Goal: Task Accomplishment & Management: Manage account settings

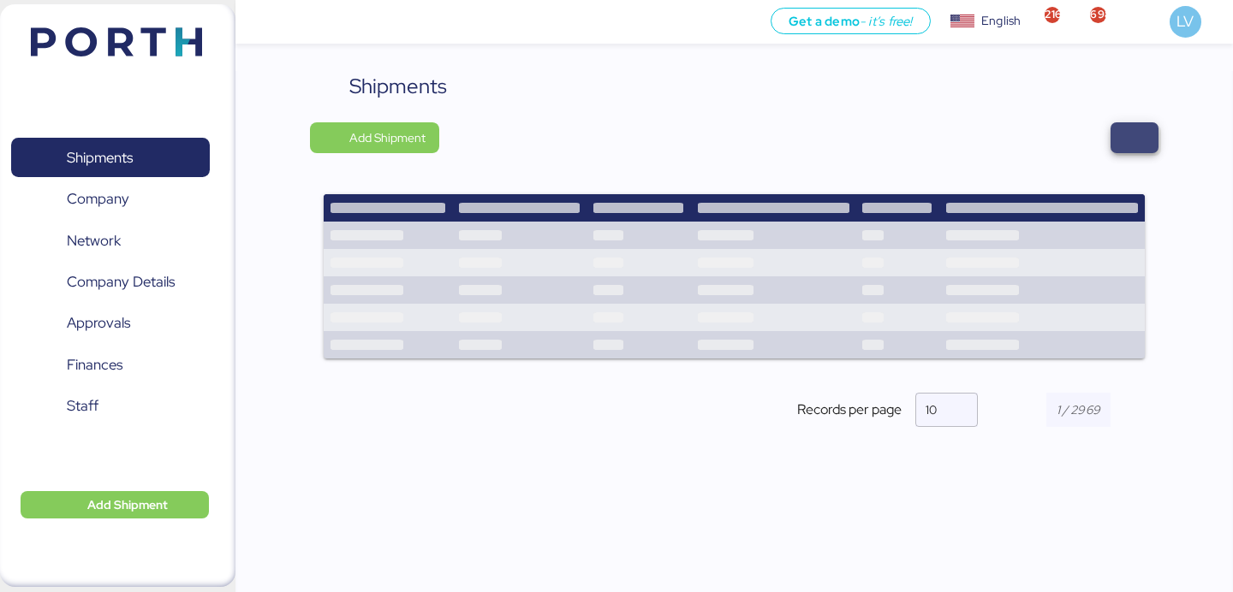
click at [1146, 145] on span "button" at bounding box center [1134, 137] width 48 height 31
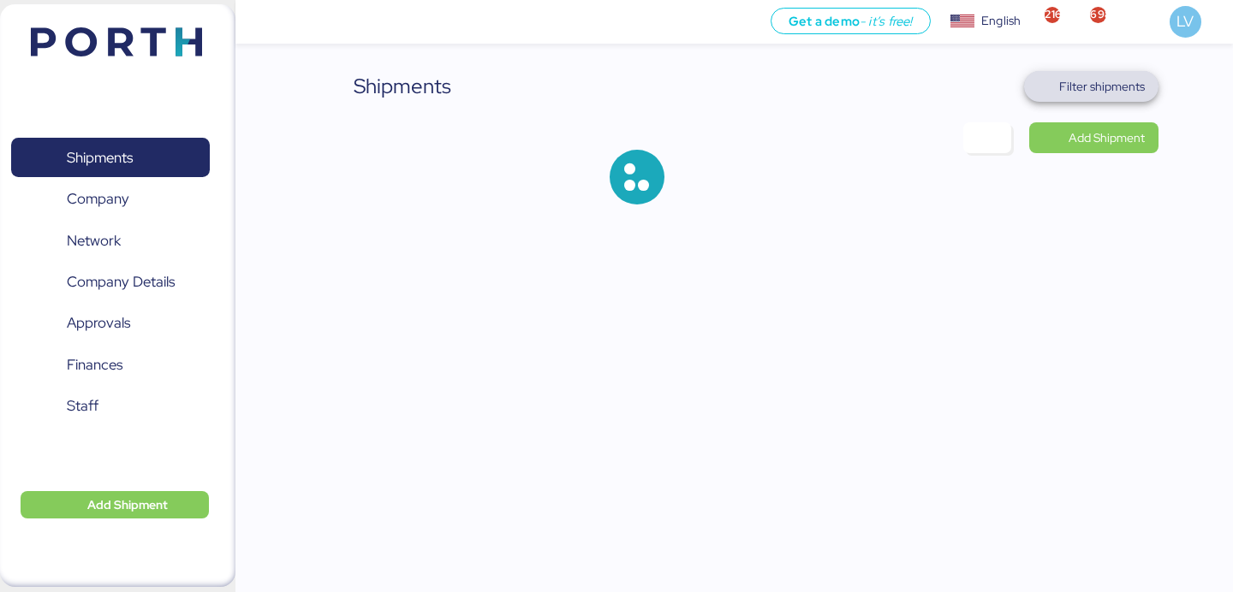
click at [1104, 79] on span "Filter shipments" at bounding box center [1102, 86] width 86 height 21
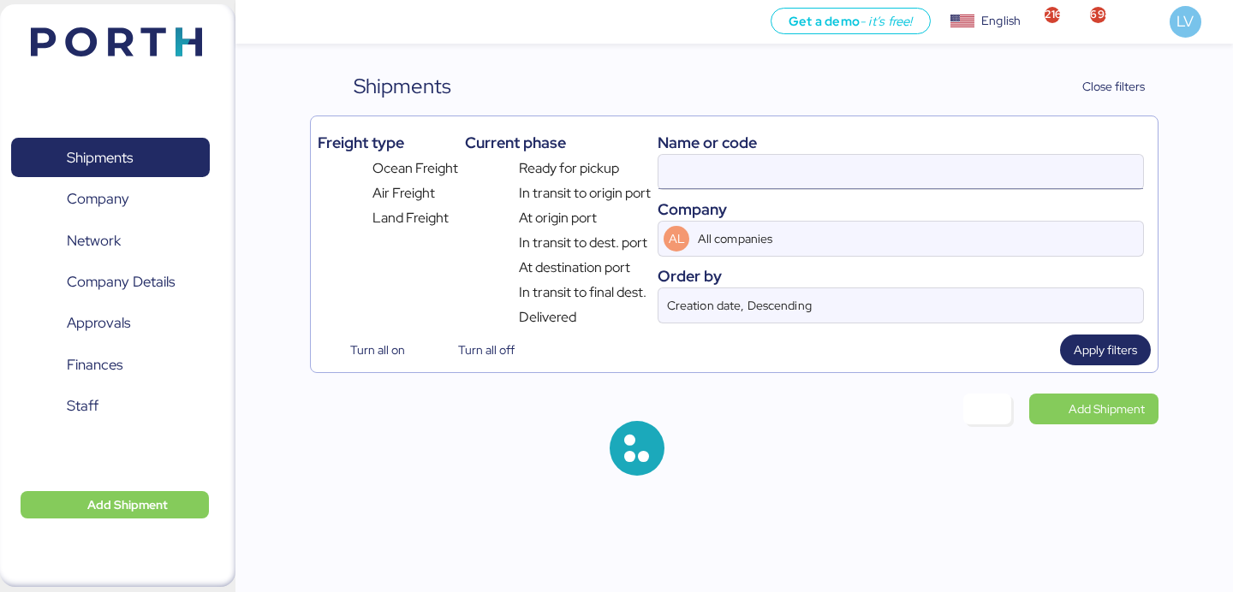
click at [966, 170] on input at bounding box center [900, 172] width 484 height 34
paste input "BZLOS25000051"
type input "BZLOS25000051"
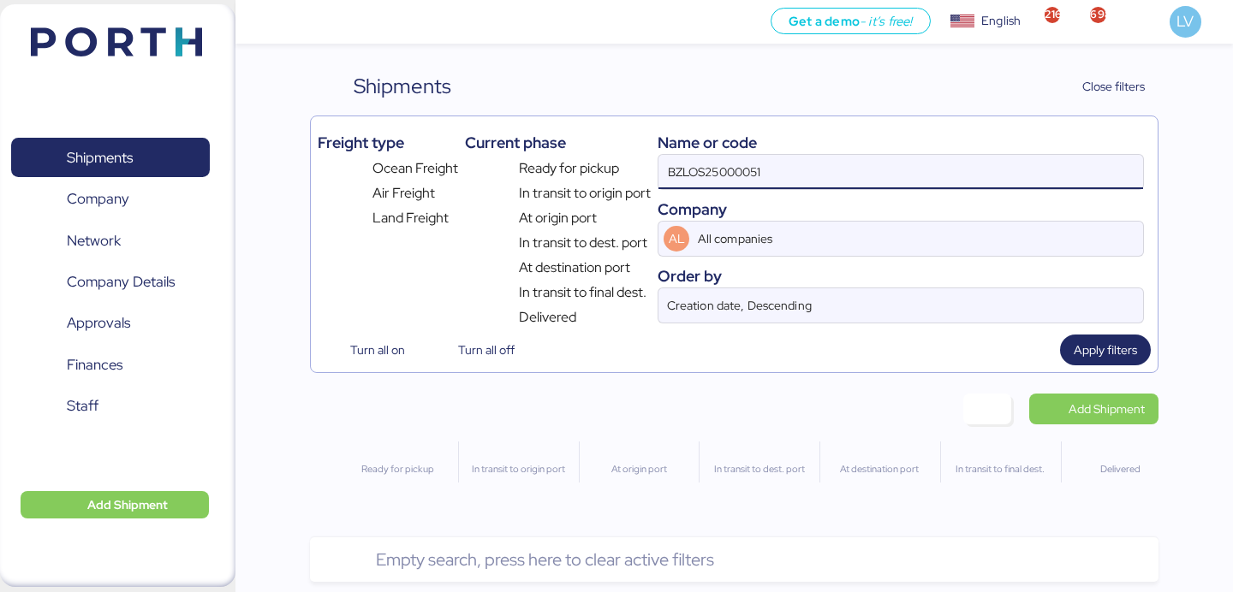
click at [814, 178] on input "BZLOS25000051" at bounding box center [900, 172] width 484 height 34
type input "electr"
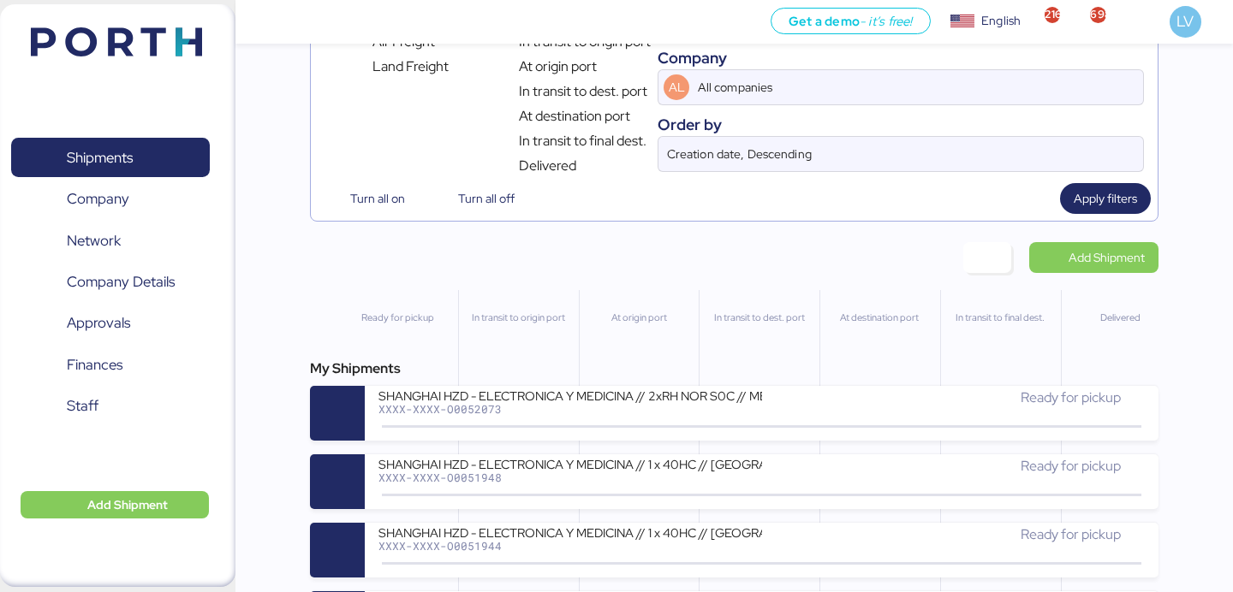
scroll to position [183, 0]
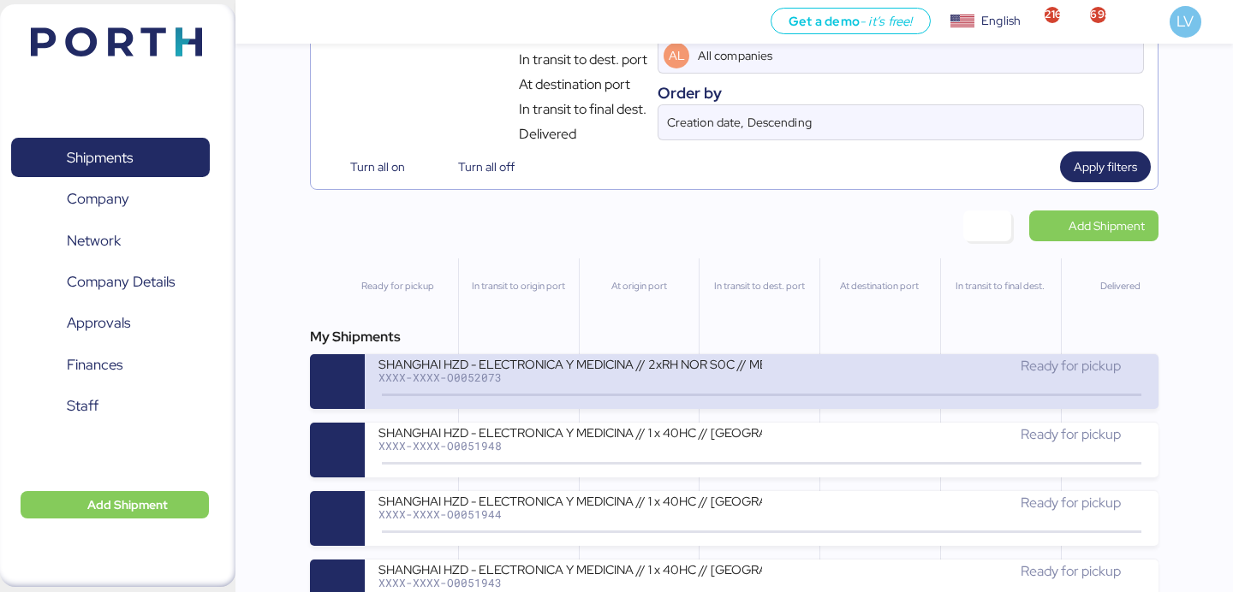
click at [575, 377] on div "XXXX-XXXX-O0052073" at bounding box center [569, 377] width 383 height 12
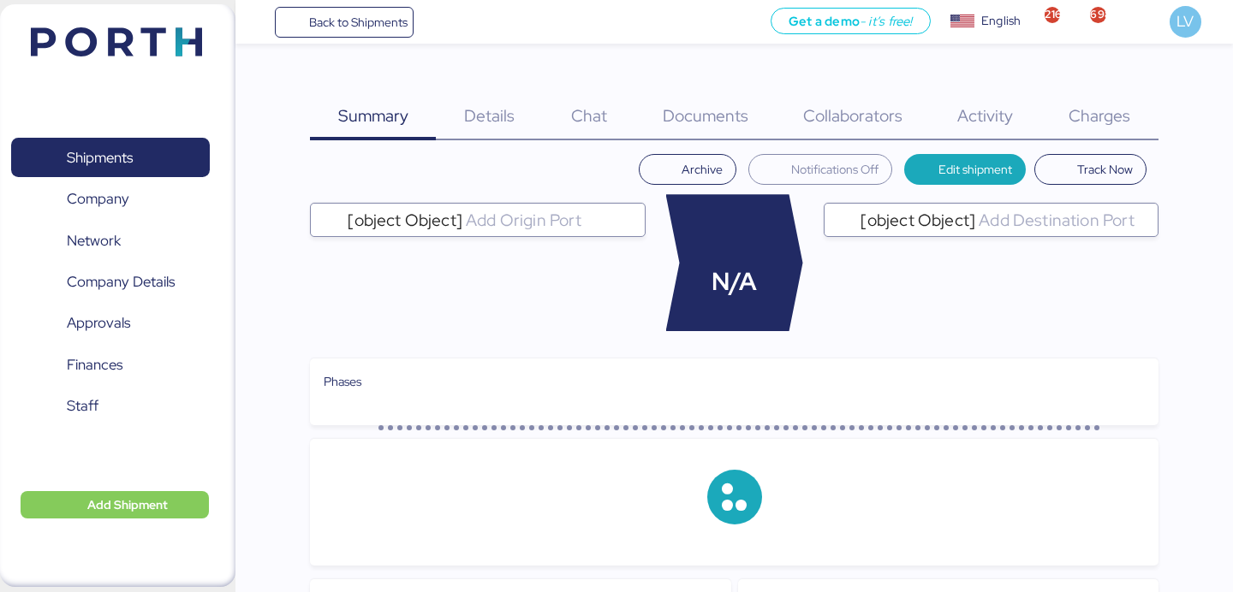
click at [1116, 85] on div "Charges 0" at bounding box center [1099, 105] width 117 height 69
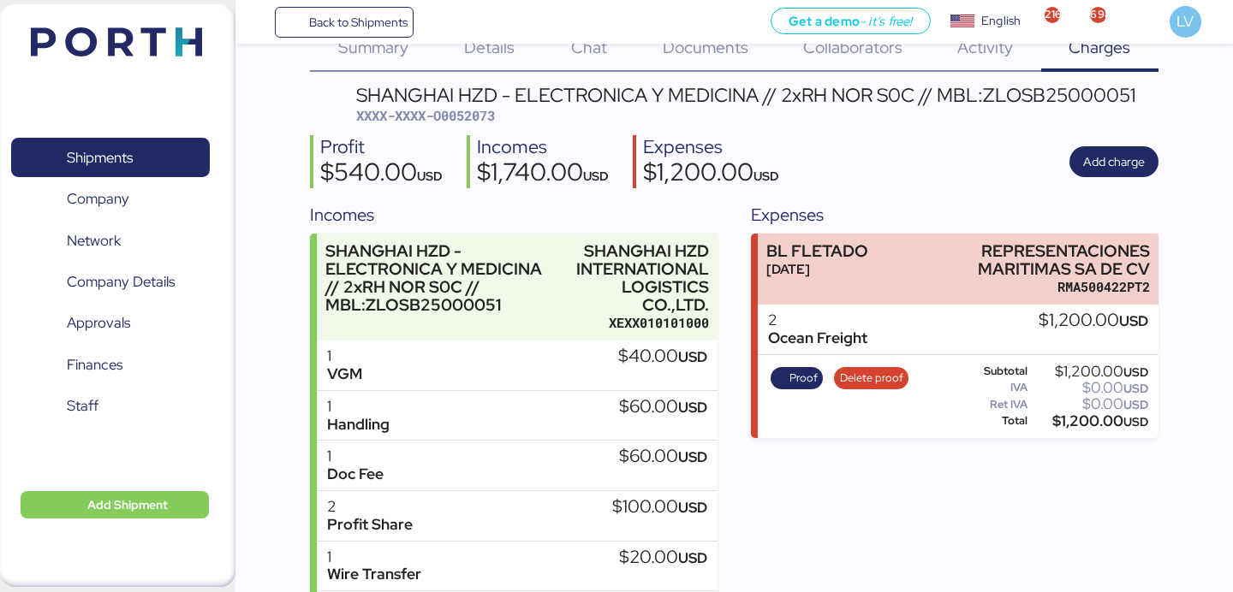
scroll to position [69, 0]
click at [791, 366] on span "Proof" at bounding box center [796, 377] width 53 height 22
click at [1123, 173] on span "Add charge" at bounding box center [1113, 161] width 89 height 31
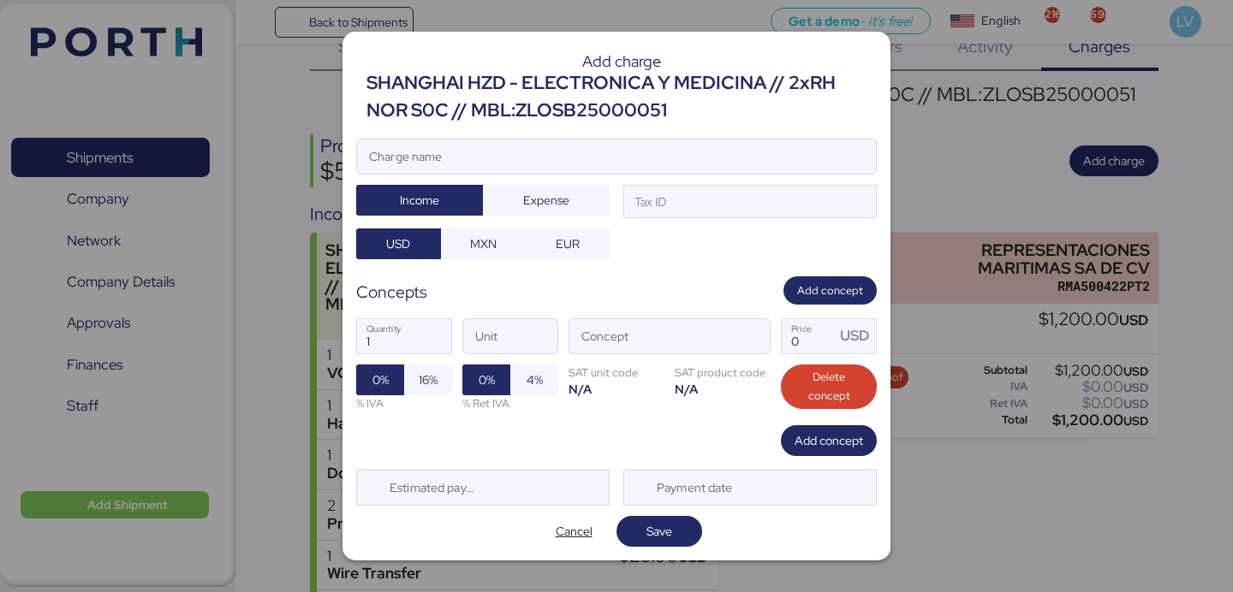
scroll to position [0, 0]
click at [793, 163] on input "Charge name" at bounding box center [616, 157] width 519 height 34
type input "LOCALES"
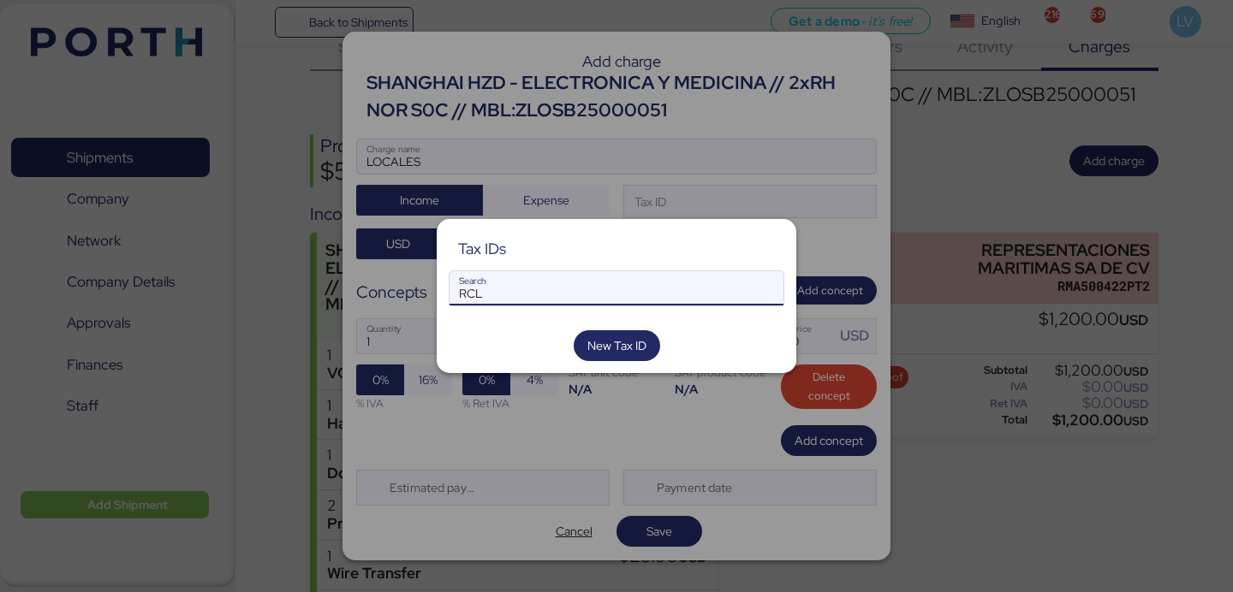
type input "RCL"
click at [546, 293] on input "RCL" at bounding box center [616, 288] width 334 height 34
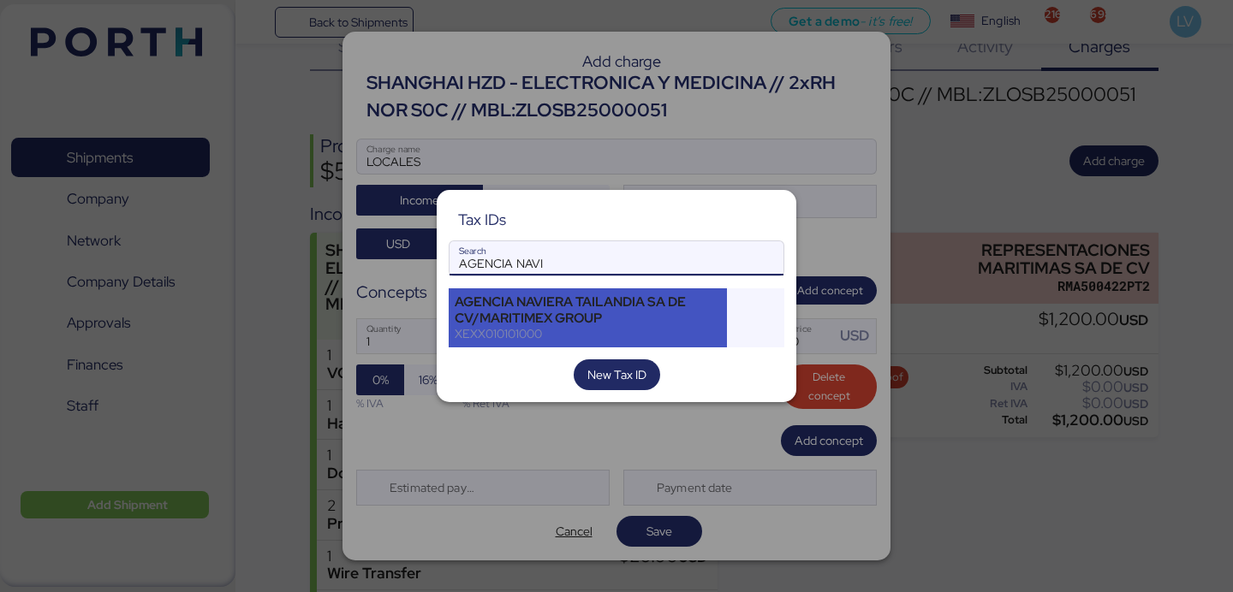
type input "AGENCIA NAVI"
click at [633, 319] on div "AGENCIA NAVIERA TAILANDIA SA DE CV/MARITIMEX GROUP" at bounding box center [588, 309] width 266 height 31
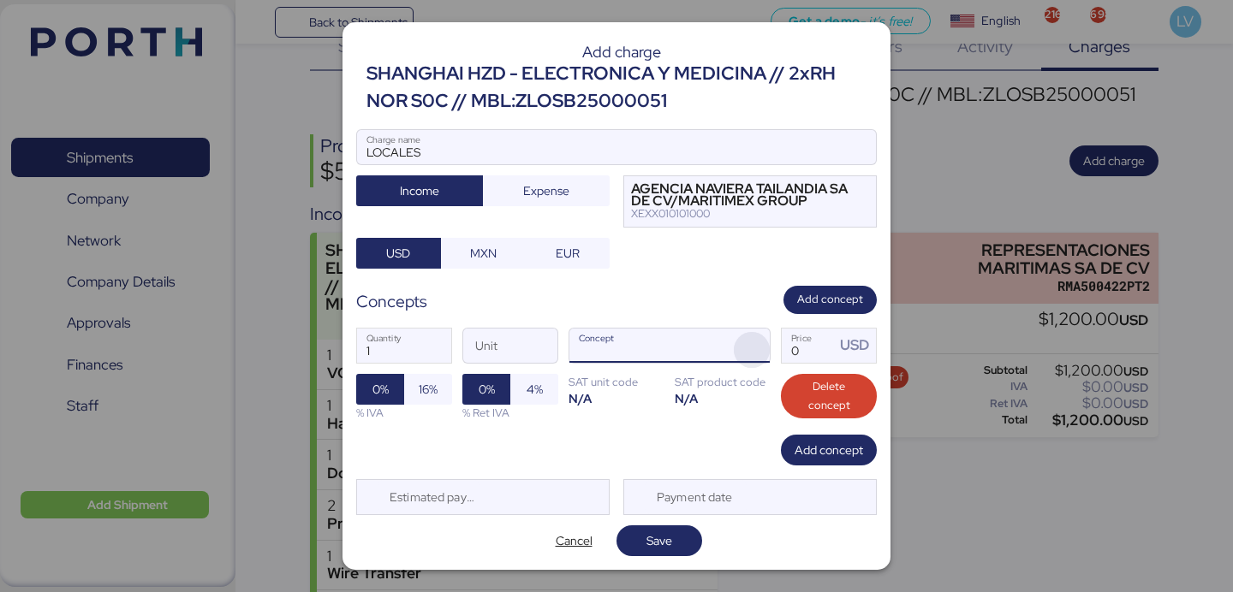
click at [747, 336] on span "button" at bounding box center [752, 350] width 36 height 36
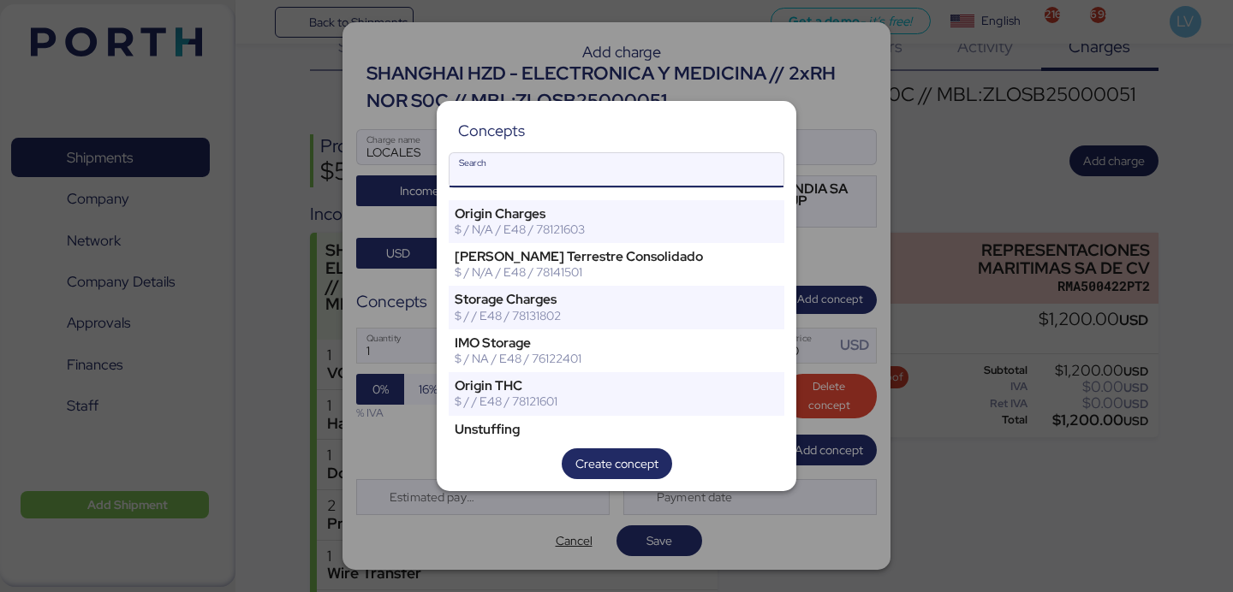
click at [655, 155] on input "Search" at bounding box center [616, 170] width 334 height 34
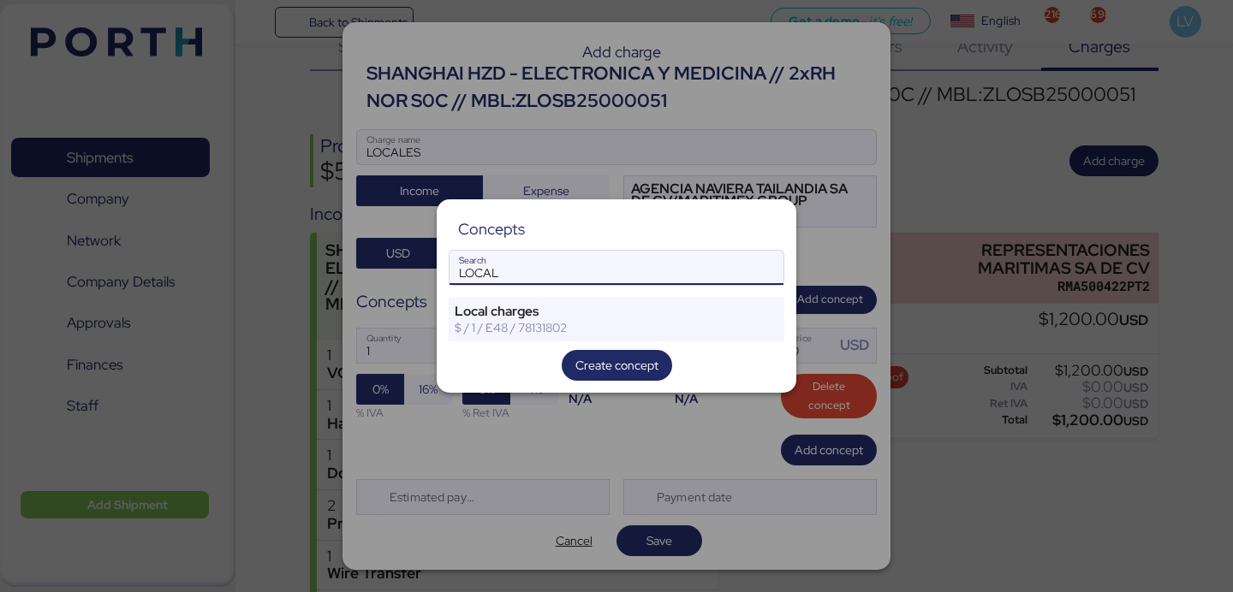
type input "LOCAL"
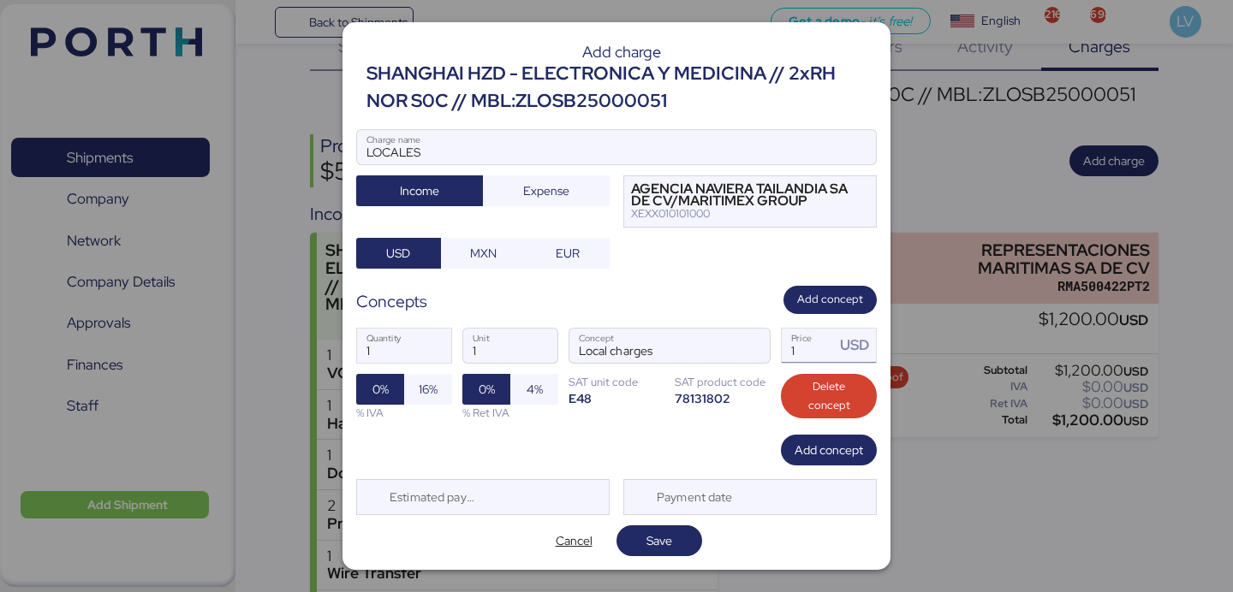
click at [810, 358] on input "1" at bounding box center [807, 346] width 53 height 34
paste input "755.00"
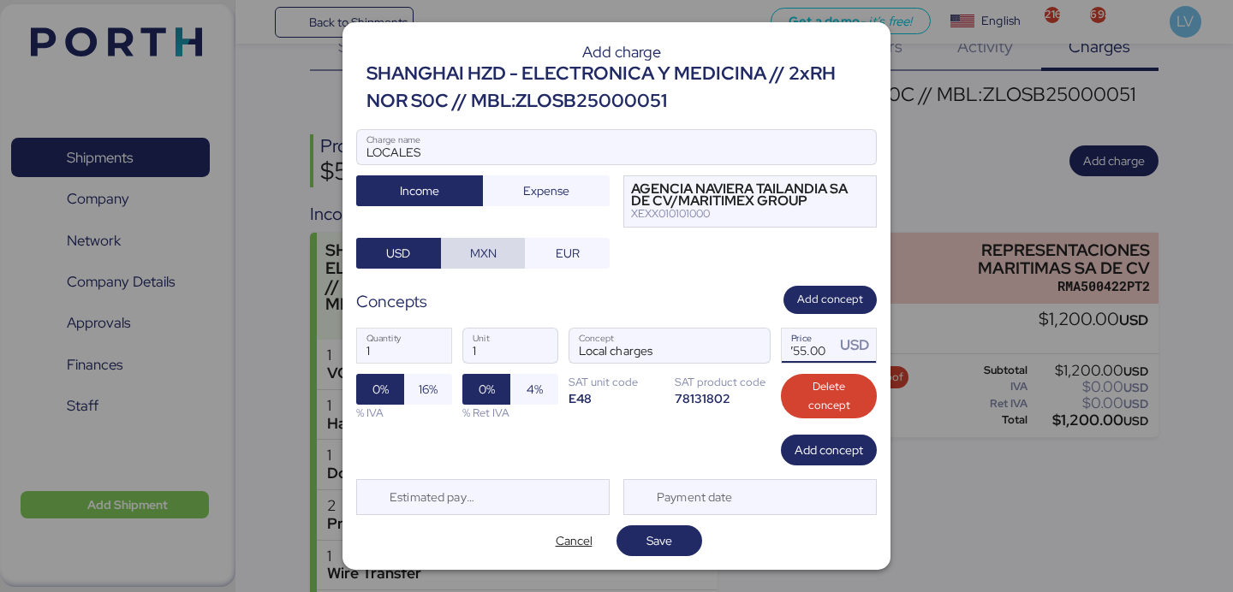
type input "1755"
drag, startPoint x: 484, startPoint y: 258, endPoint x: 531, endPoint y: 262, distance: 47.3
click at [483, 257] on span "MXN" at bounding box center [483, 253] width 27 height 21
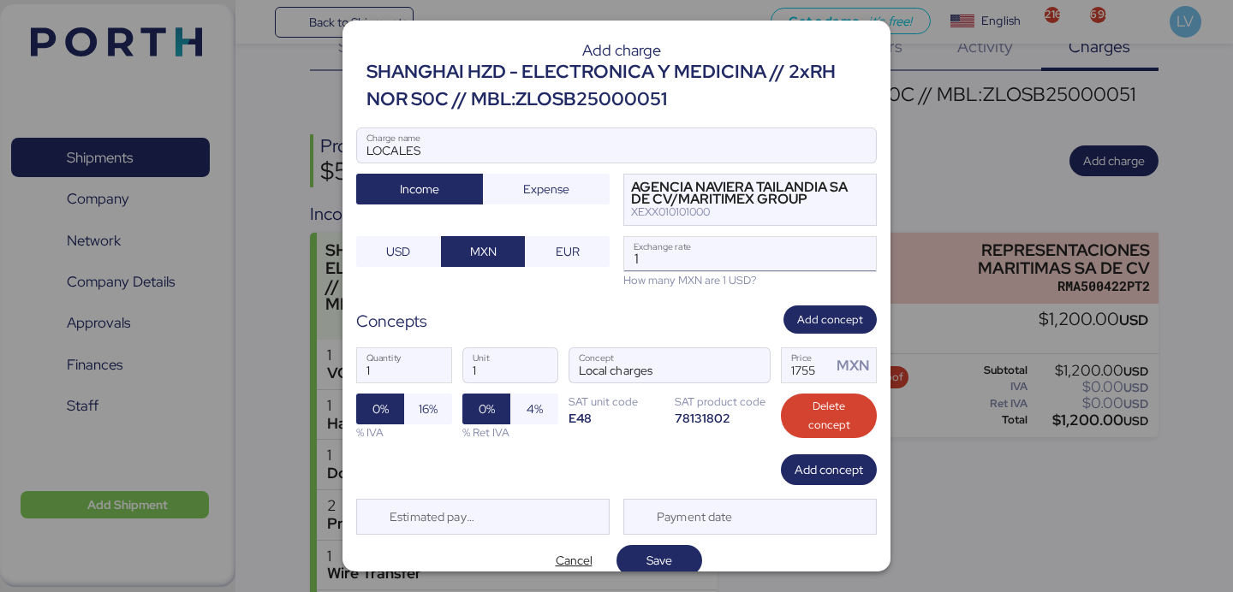
click at [663, 245] on input "1" at bounding box center [750, 254] width 252 height 34
paste input "8.5064"
type input "18.5064"
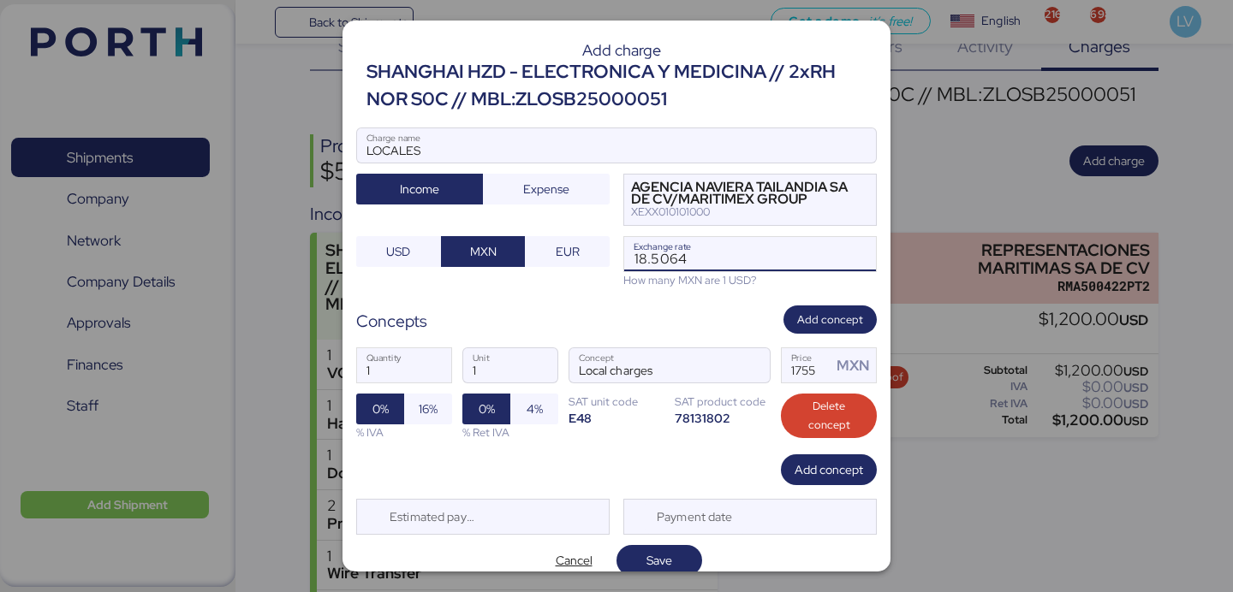
click at [654, 271] on label "18.5064 Exchange rate" at bounding box center [749, 254] width 253 height 36
click at [654, 271] on input "18.5064" at bounding box center [750, 254] width 252 height 34
click at [698, 330] on div "Concepts Add concept" at bounding box center [616, 320] width 520 height 28
click at [434, 408] on span "16%" at bounding box center [428, 409] width 19 height 21
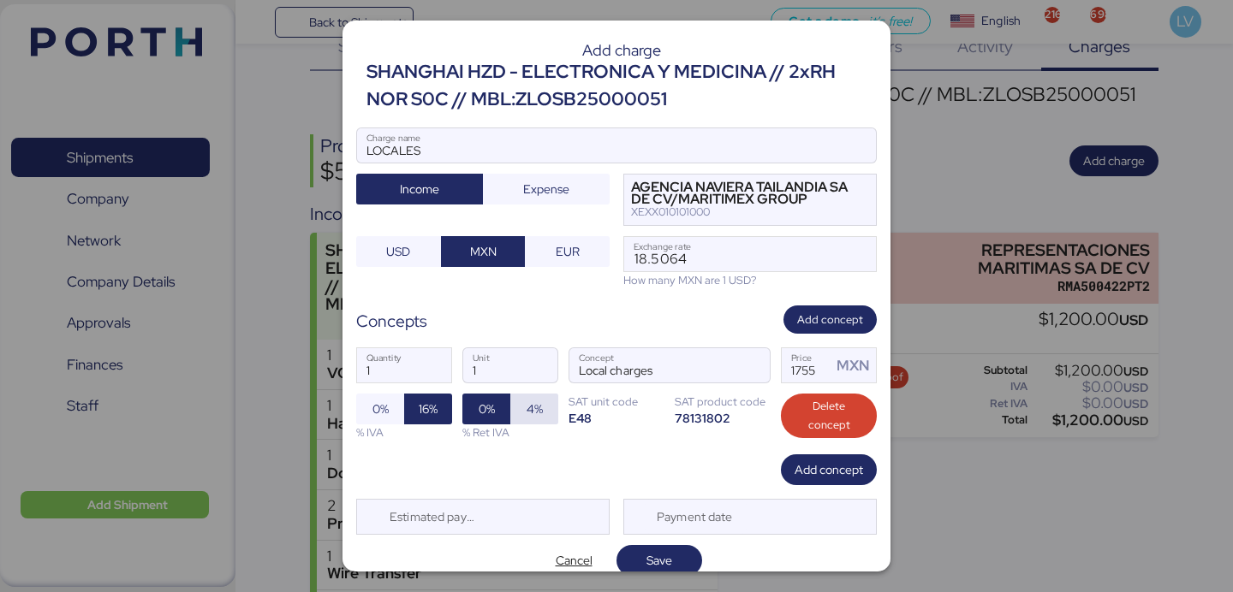
click at [540, 409] on span "4%" at bounding box center [534, 409] width 16 height 21
click at [663, 542] on div "Add charge SHANGHAI HZD - ELECTRONICA Y MEDICINA // 2xRH NOR S0C // MBL:ZLOSB25…" at bounding box center [616, 296] width 548 height 551
click at [663, 563] on span "Save" at bounding box center [659, 560] width 26 height 21
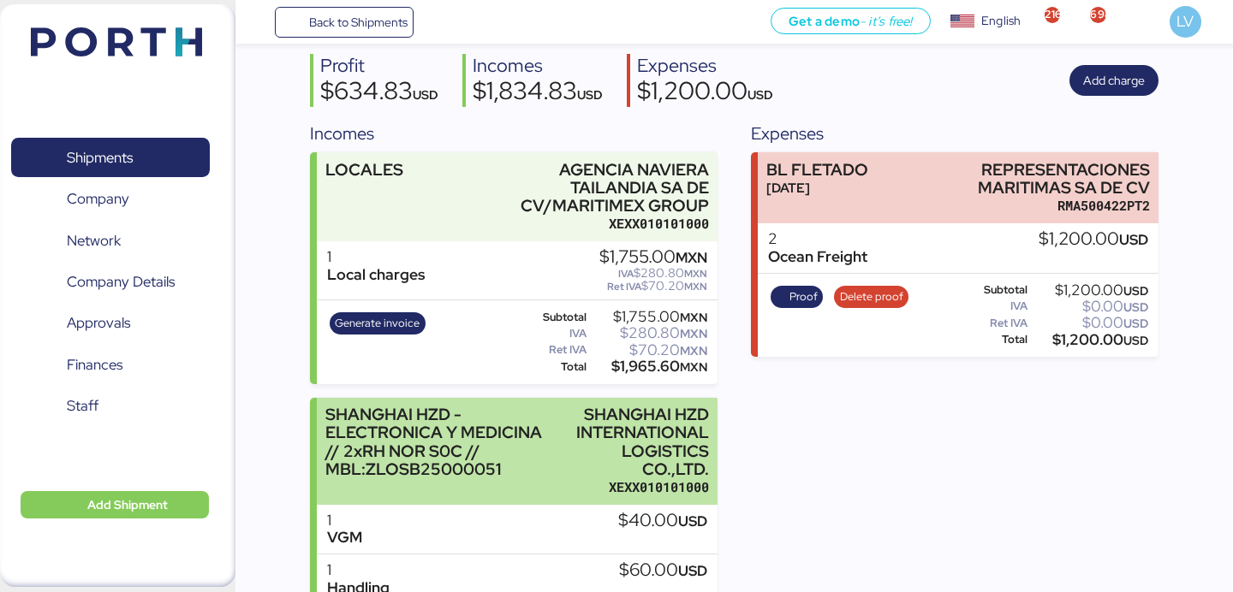
scroll to position [116, 0]
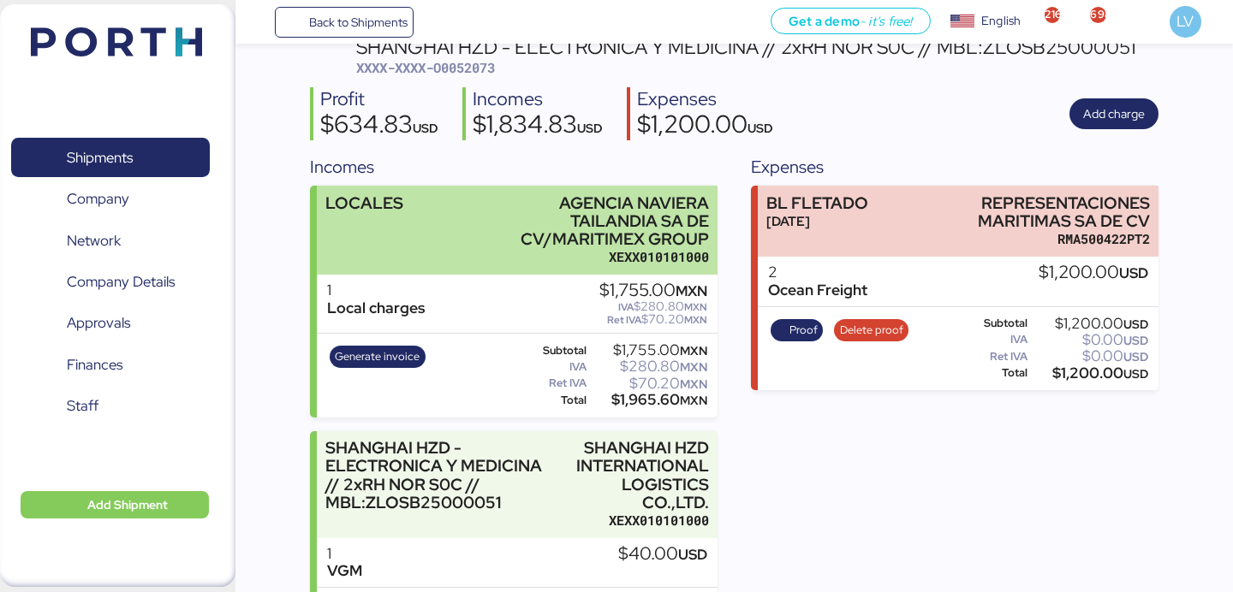
click at [592, 218] on div "AGENCIA NAVIERA TAILANDIA SA DE CV/MARITIMEX GROUP" at bounding box center [593, 221] width 230 height 54
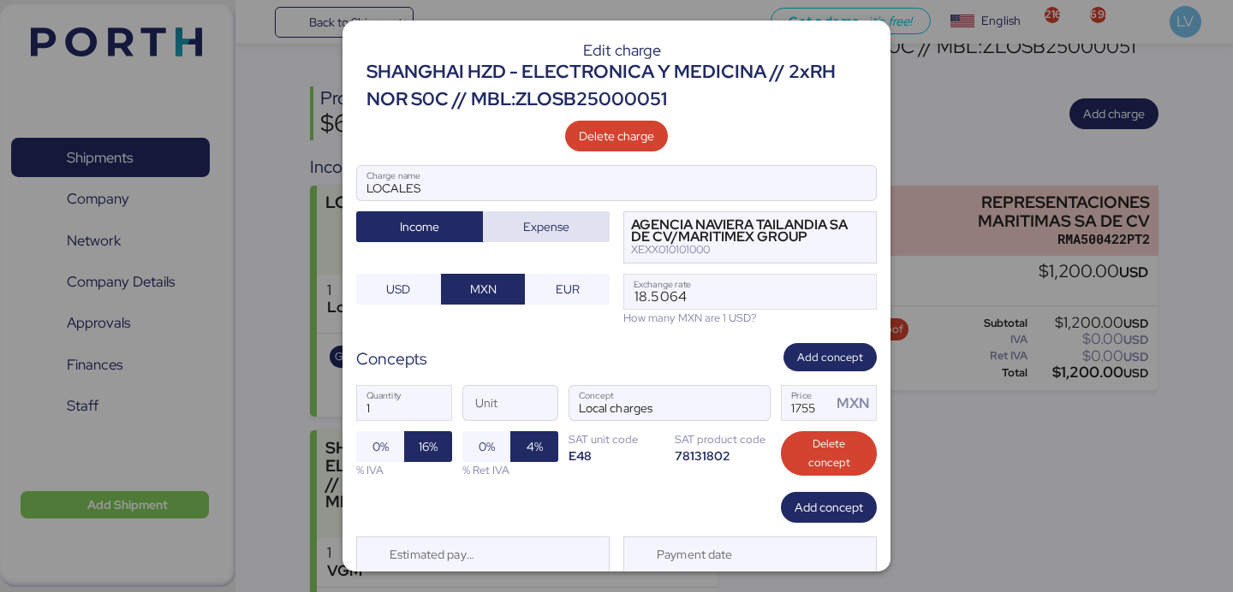
click at [542, 236] on span "Expense" at bounding box center [545, 227] width 99 height 24
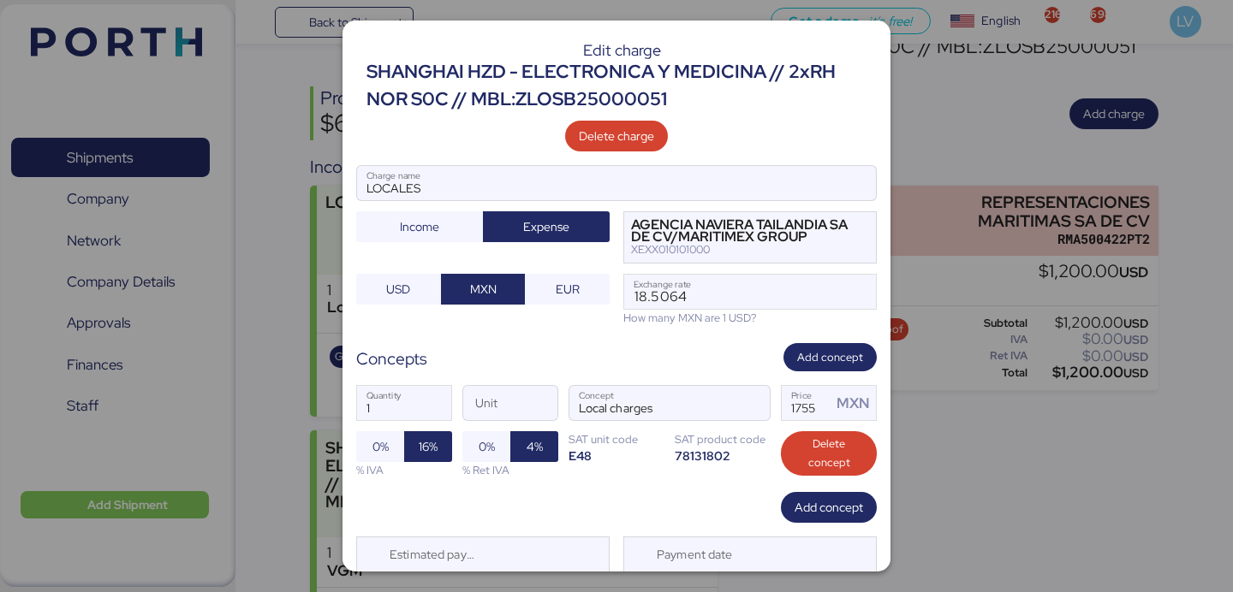
scroll to position [56, 0]
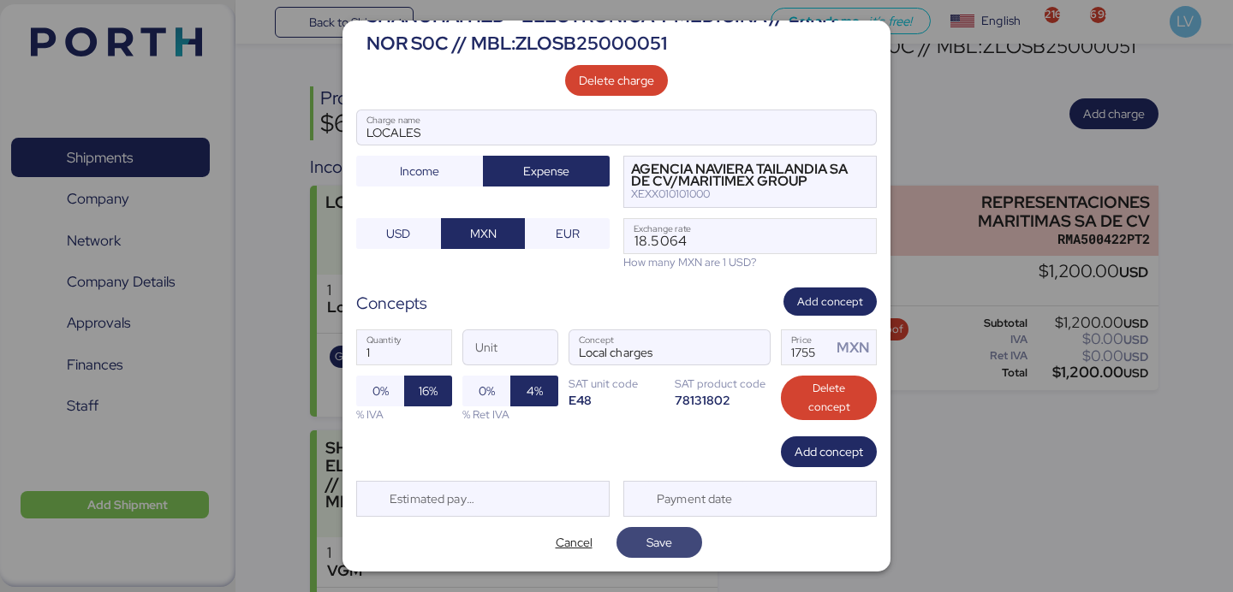
click at [663, 538] on span "Save" at bounding box center [659, 542] width 26 height 21
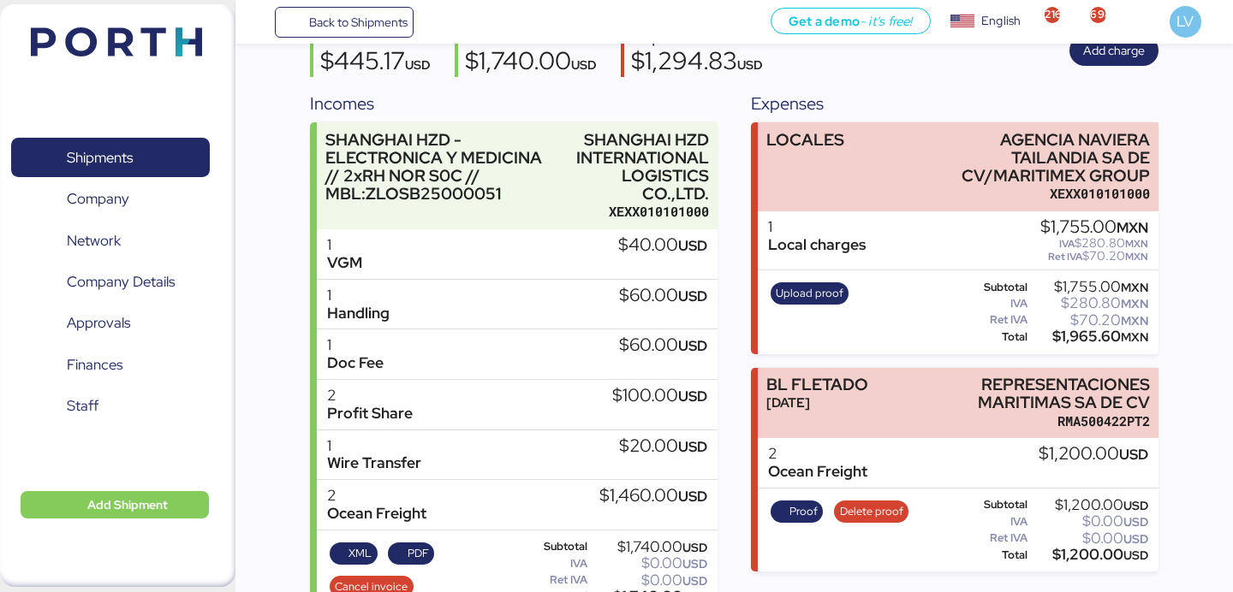
scroll to position [216, 0]
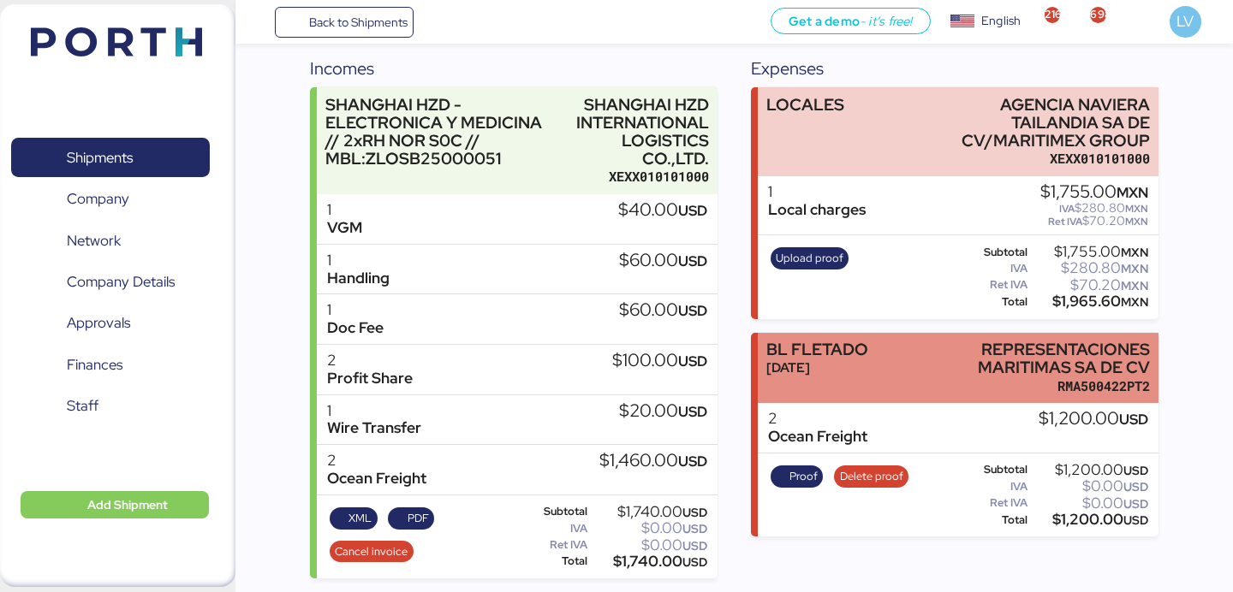
click at [838, 353] on div "BL FLETADO" at bounding box center [817, 350] width 102 height 18
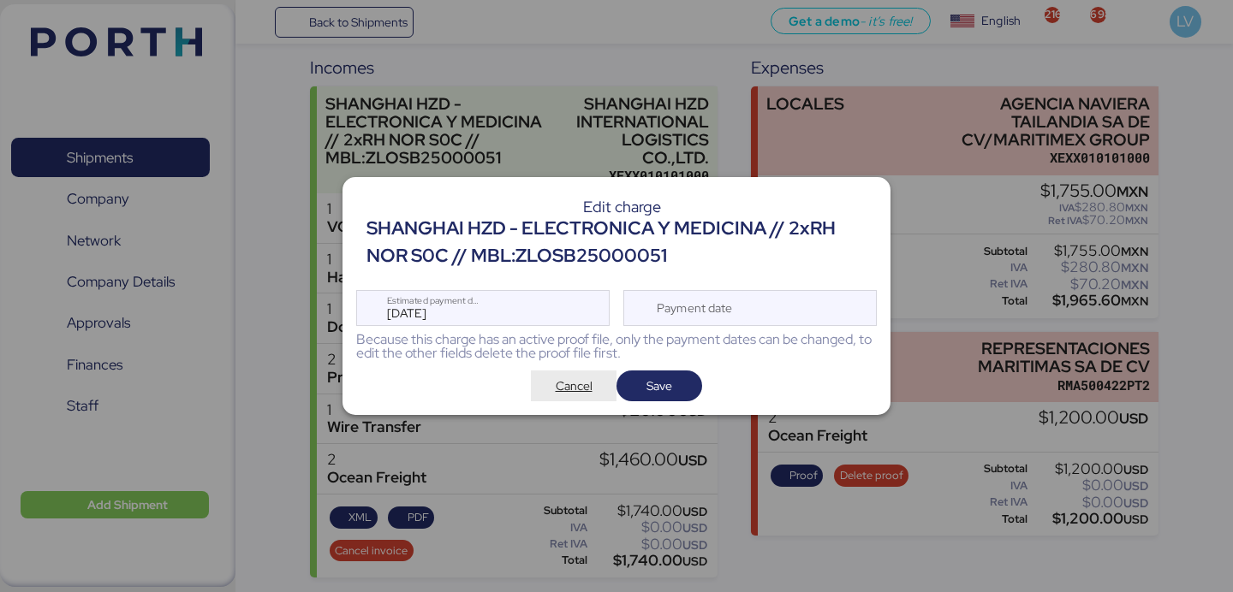
click at [562, 383] on span "Cancel" at bounding box center [574, 386] width 37 height 21
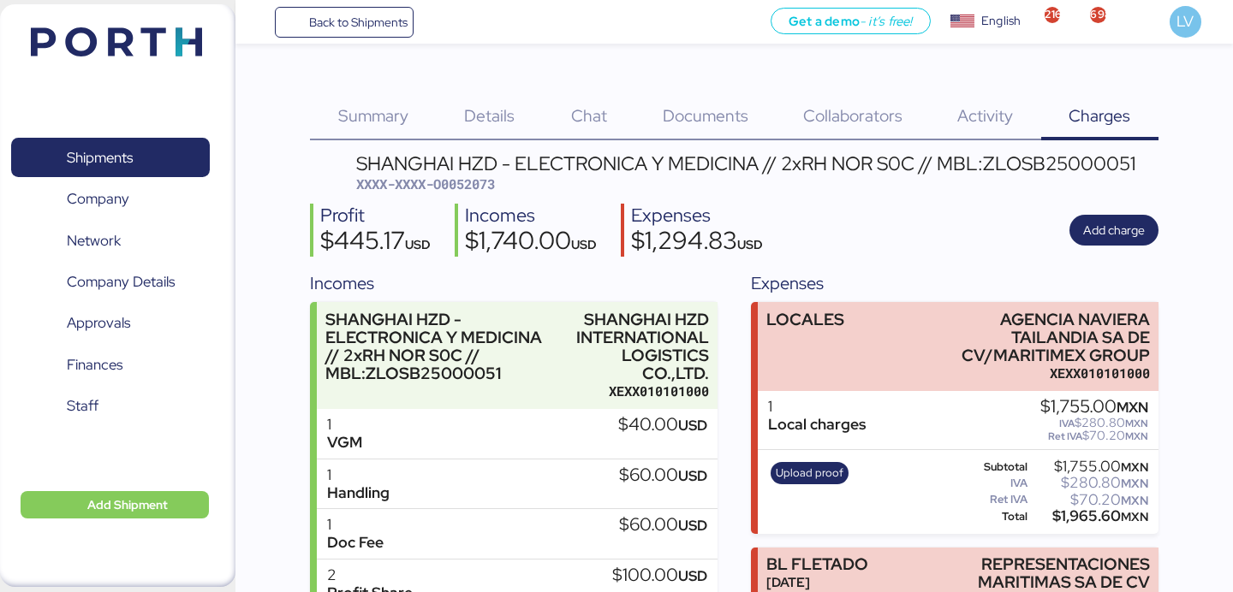
scroll to position [216, 0]
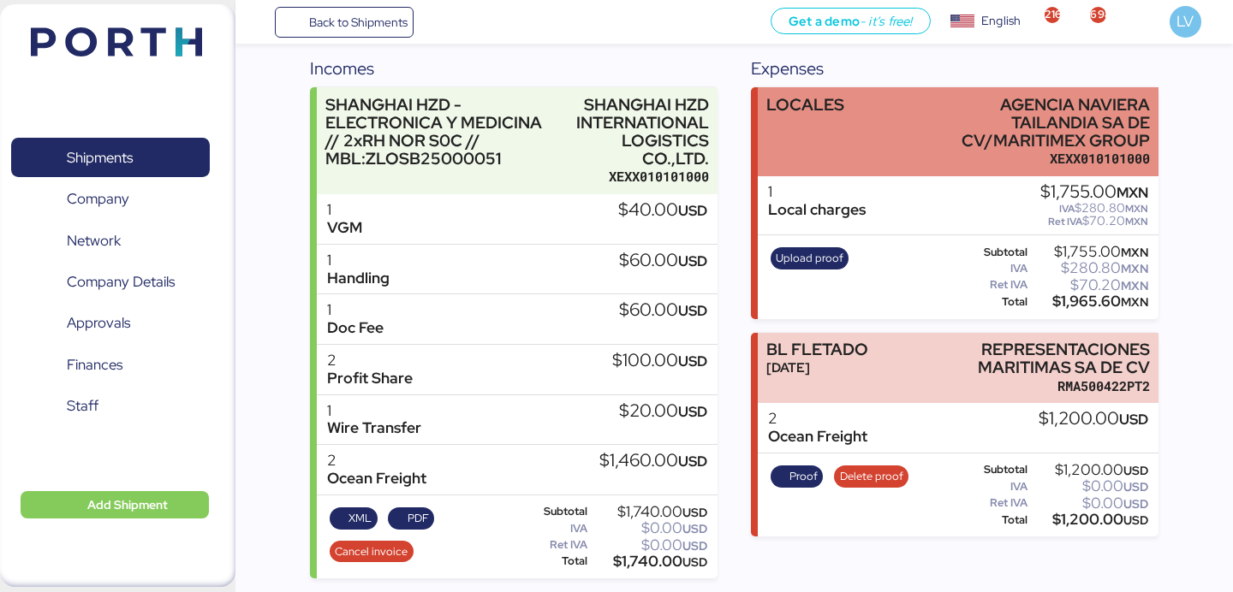
click at [893, 128] on div "LOCALES AGENCIA NAVIERA TAILANDIA SA DE CV/MARITIMEX GROUP XEXX010101000" at bounding box center [958, 131] width 400 height 89
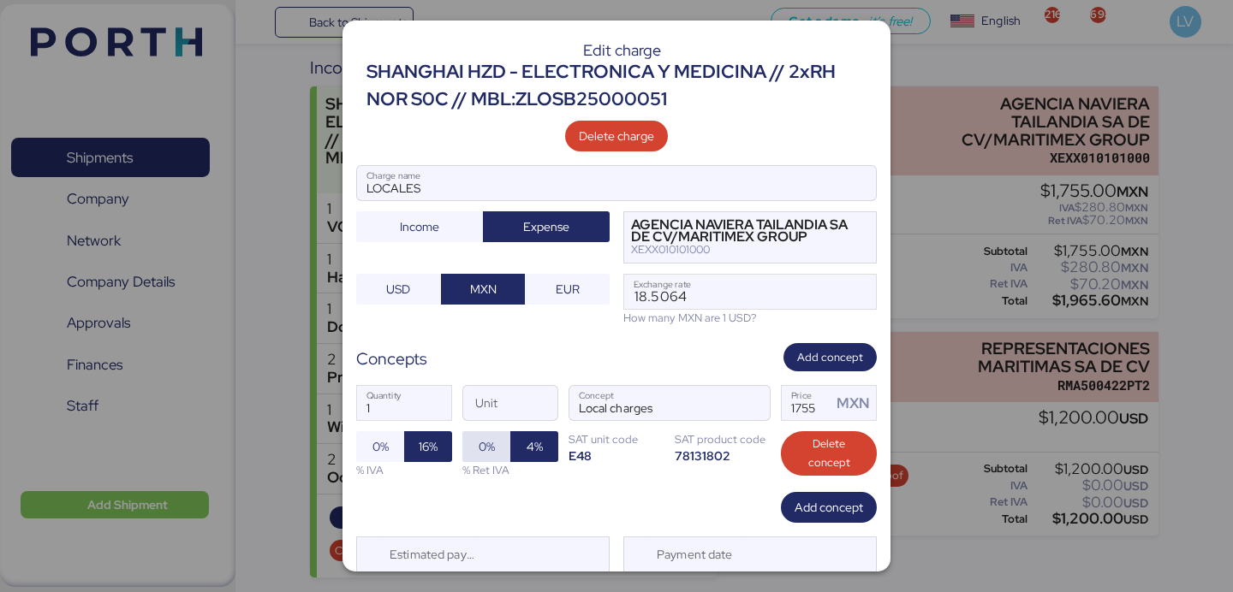
click at [496, 452] on span "0%" at bounding box center [486, 446] width 48 height 31
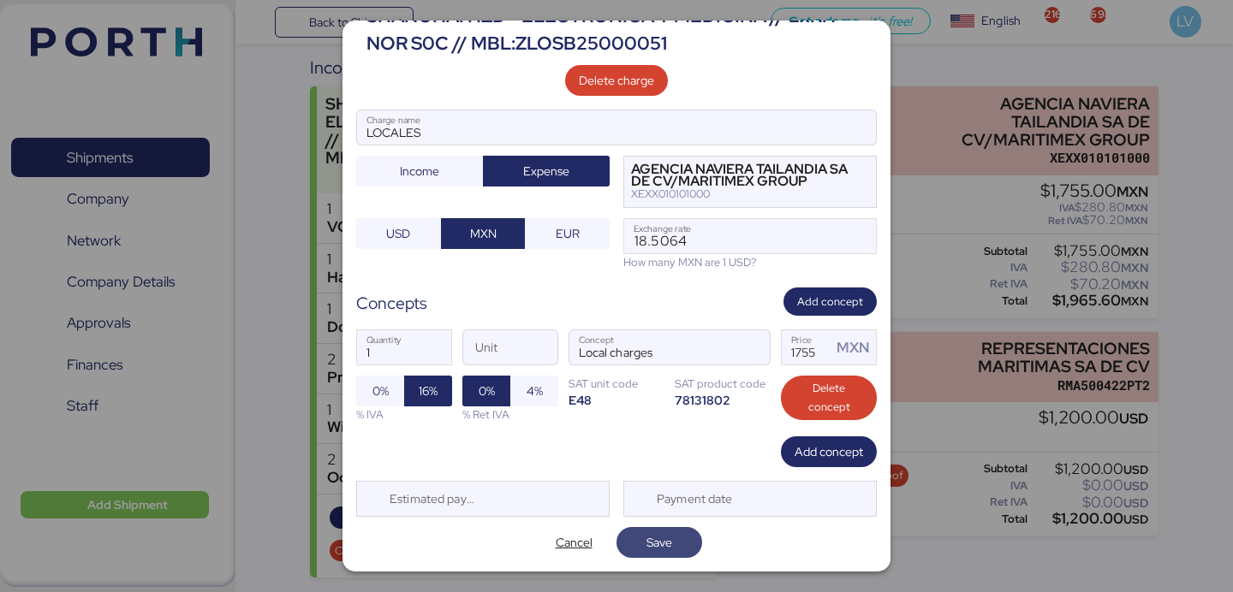
click at [685, 556] on span "Save" at bounding box center [659, 542] width 86 height 31
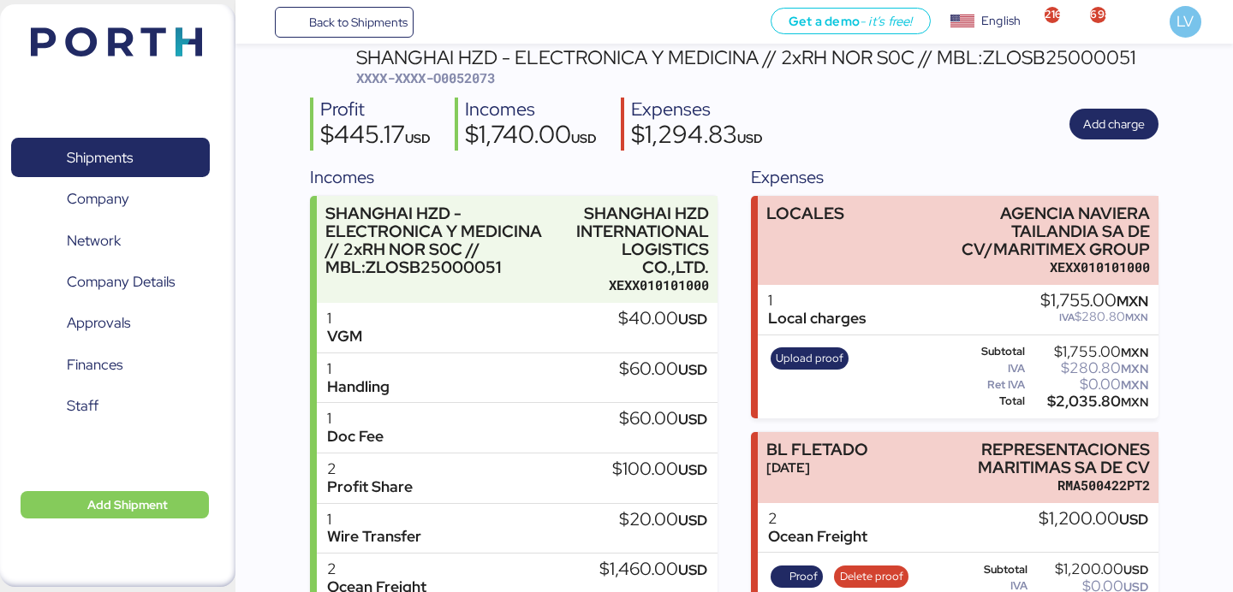
scroll to position [154, 0]
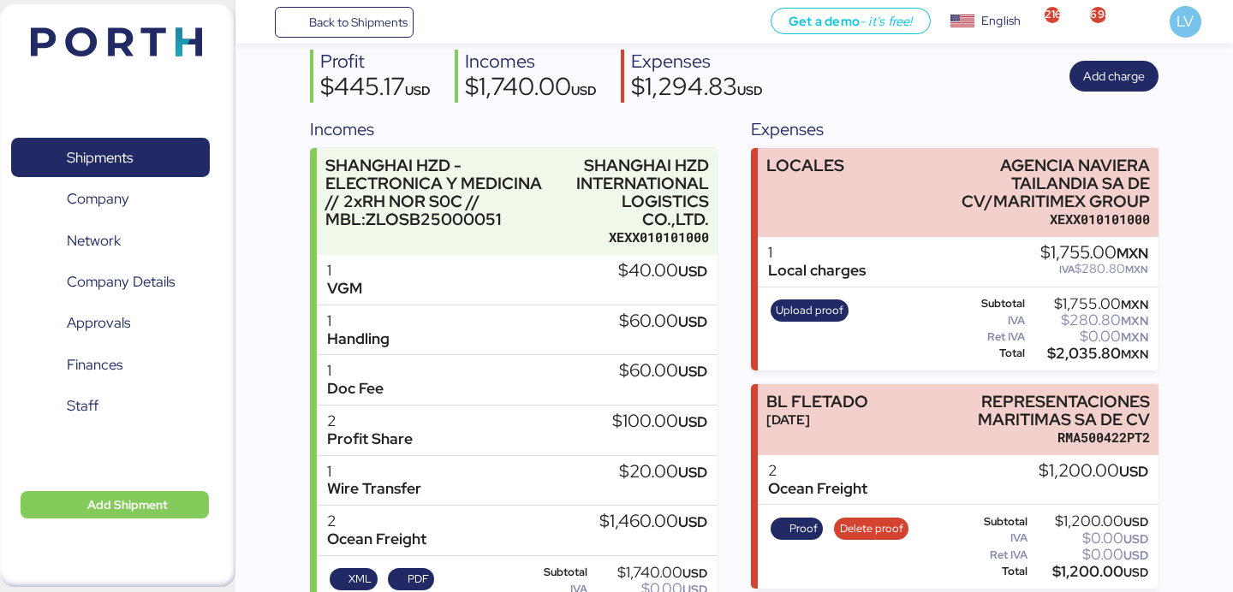
click at [836, 335] on div "Upload proof" at bounding box center [809, 329] width 90 height 70
click at [834, 324] on div "Upload proof" at bounding box center [809, 329] width 90 height 70
click at [834, 315] on span "Upload proof" at bounding box center [810, 310] width 68 height 19
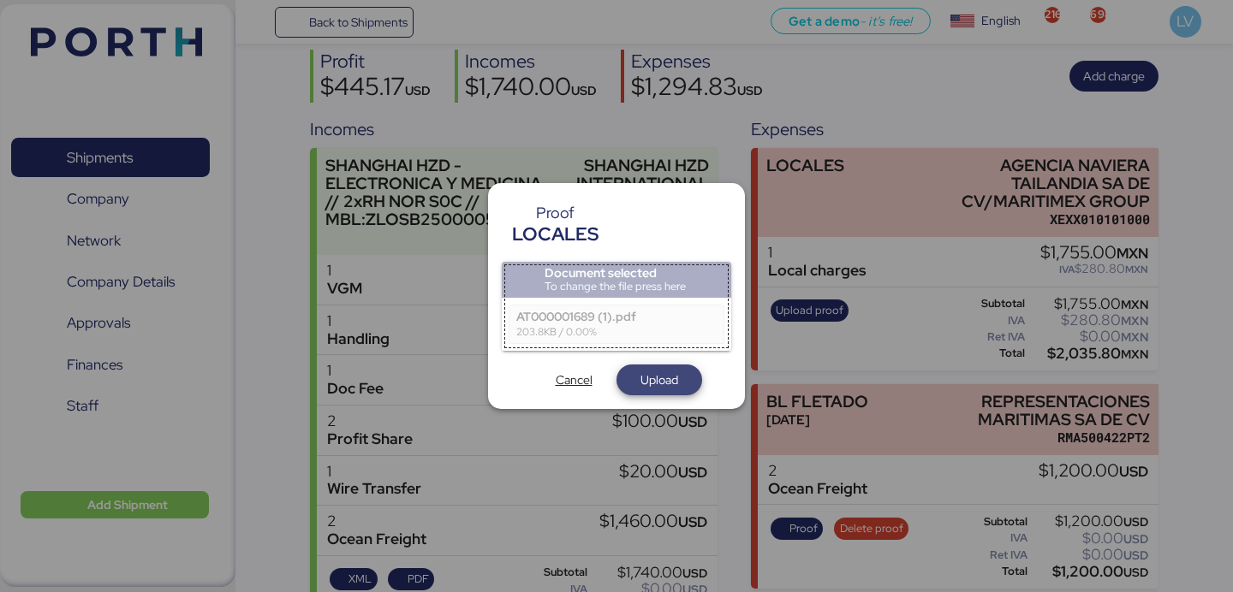
click at [648, 365] on span "Upload" at bounding box center [659, 380] width 86 height 31
